Goal: Find specific page/section: Find specific page/section

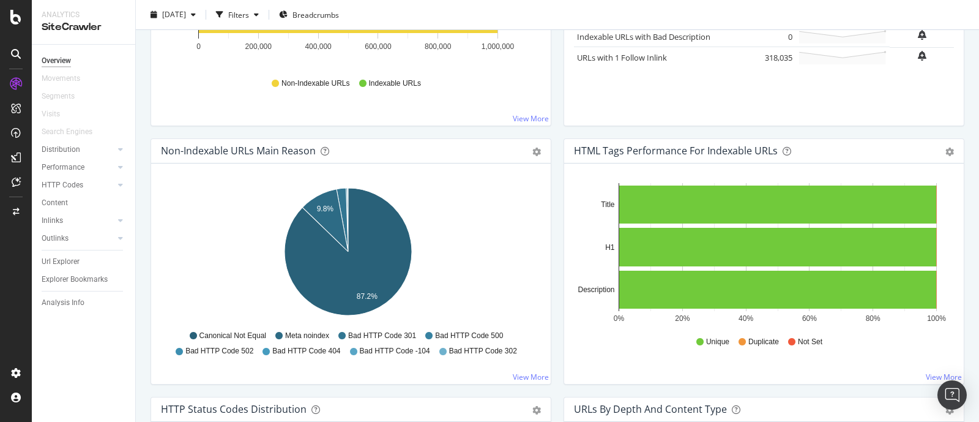
scroll to position [305, 0]
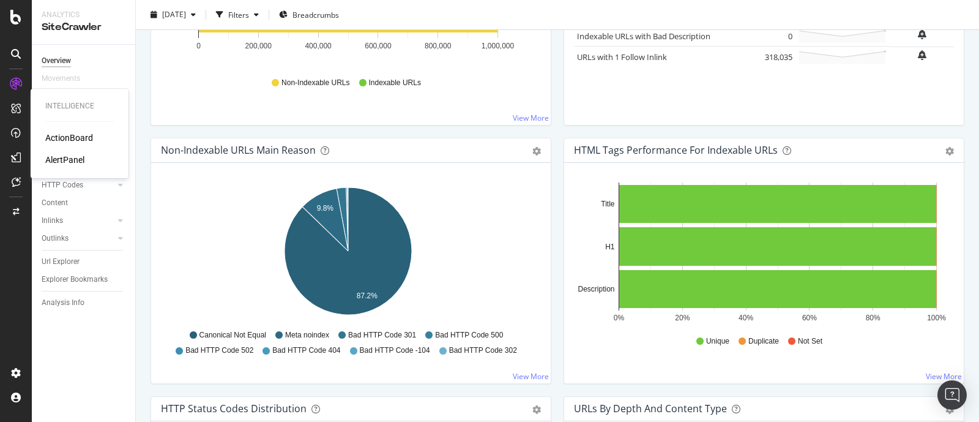
click at [67, 132] on div "ActionBoard" at bounding box center [69, 138] width 48 height 12
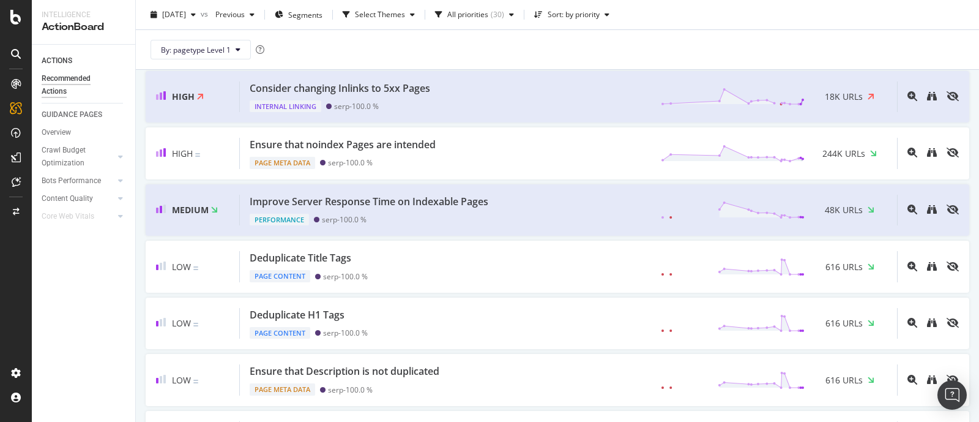
scroll to position [535, 0]
